Goal: Use online tool/utility: Obtain resource

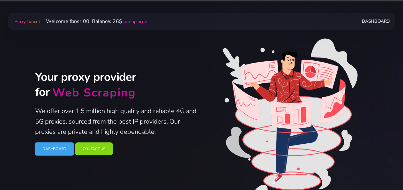
click at [60, 150] on link "Dashboard" at bounding box center [54, 148] width 40 height 13
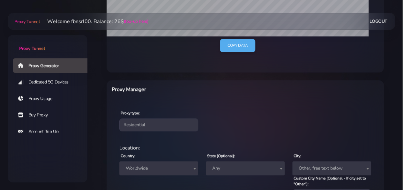
scroll to position [199, 0]
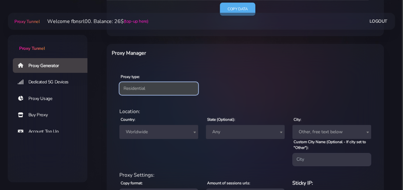
click at [119, 82] on select "Residential Static Mobile" at bounding box center [158, 88] width 79 height 13
select select "static"
click option "Static" at bounding box center [0, 0] width 0 height 0
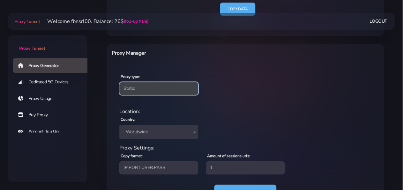
scroll to position [229, 0]
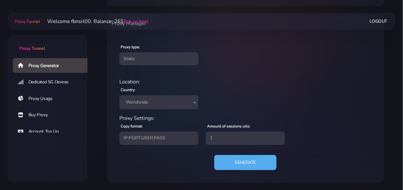
click at [154, 103] on span "Worldwide" at bounding box center [158, 102] width 71 height 9
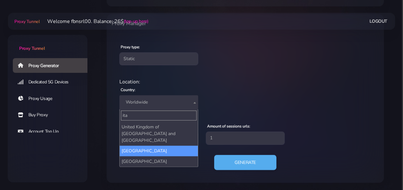
type input "ita"
select select "IT"
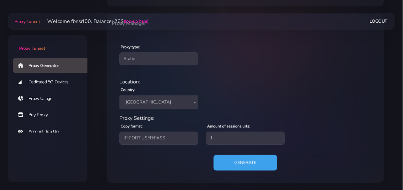
click at [232, 160] on button "Generate" at bounding box center [244, 162] width 63 height 16
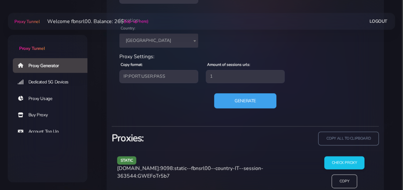
scroll to position [305, 0]
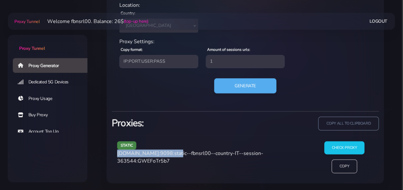
drag, startPoint x: 117, startPoint y: 154, endPoint x: 172, endPoint y: 152, distance: 54.6
click at [172, 152] on span "agg.proxytunnel.io:9098:static--fbnsrl00--country-IT--session-363544:GWEFoTr5b7" at bounding box center [190, 157] width 146 height 15
copy span "agg.proxytunnel.io:9098"
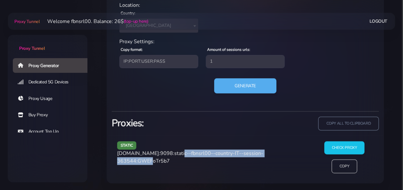
drag, startPoint x: 177, startPoint y: 153, endPoint x: 154, endPoint y: 163, distance: 24.3
click at [154, 163] on span "agg.proxytunnel.io:9098:static--fbnsrl00--country-IT--session-363544:GWEFoTr5b7" at bounding box center [190, 157] width 146 height 15
copy span "static--fbnsrl00--country-IT--session-363544"
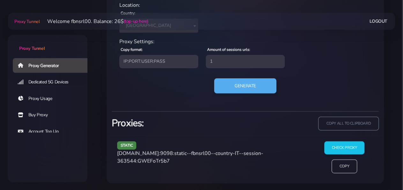
click at [173, 158] on span "agg.proxytunnel.io:9098:static--fbnsrl00--country-IT--session-363544:GWEFoTr5b7" at bounding box center [190, 157] width 146 height 15
copy span "GWEFoTr5b7"
